Goal: Communication & Community: Share content

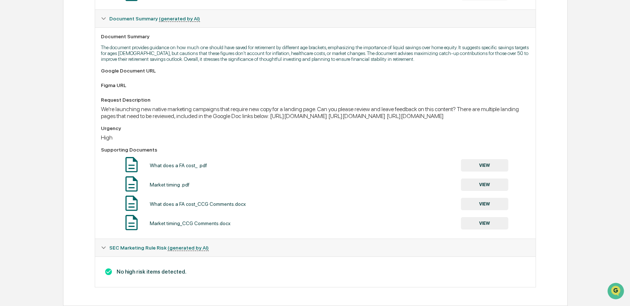
scroll to position [63, 0]
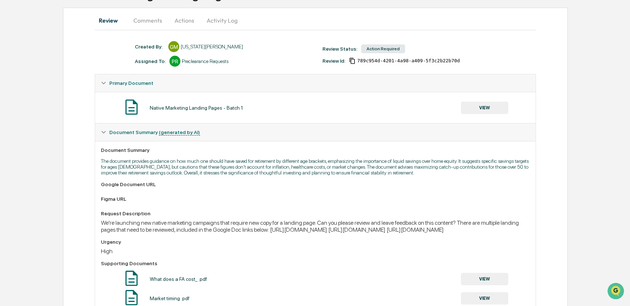
click at [152, 22] on button "Comments" at bounding box center [147, 20] width 40 height 17
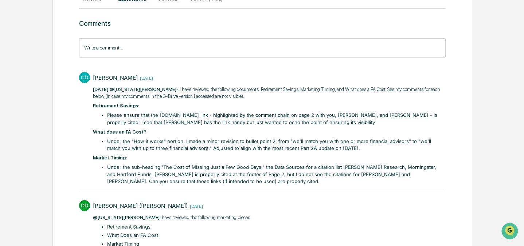
scroll to position [132, 0]
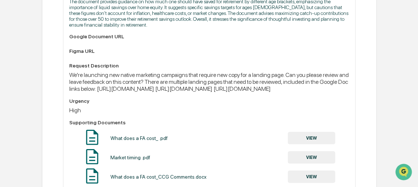
scroll to position [232, 0]
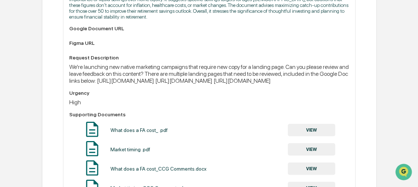
drag, startPoint x: 97, startPoint y: 82, endPoint x: 345, endPoint y: 83, distance: 248.0
click at [345, 83] on div "We're launching new native marketing campaigns that require new copy for a land…" at bounding box center [209, 73] width 280 height 21
drag, startPoint x: 345, startPoint y: 83, endPoint x: 337, endPoint y: 83, distance: 8.4
copy div "https://docs.google.com/document/d/1j7Pt5rU_b9FOFpqv5m0FAEJOOximWoZV6cMH-o8qKKk…"
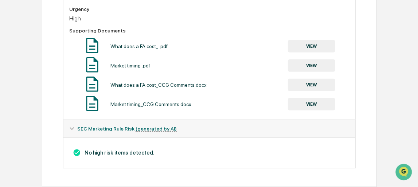
scroll to position [333, 0]
